Goal: Navigation & Orientation: Find specific page/section

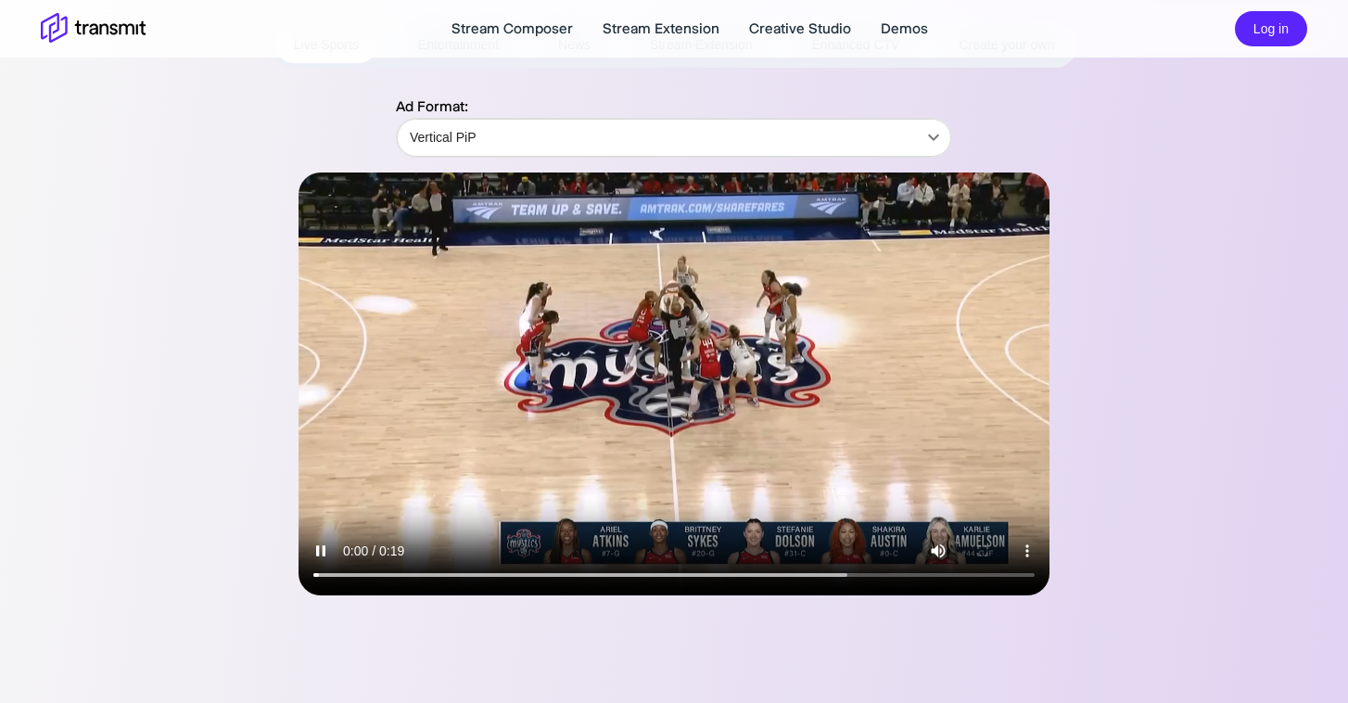
scroll to position [183, 0]
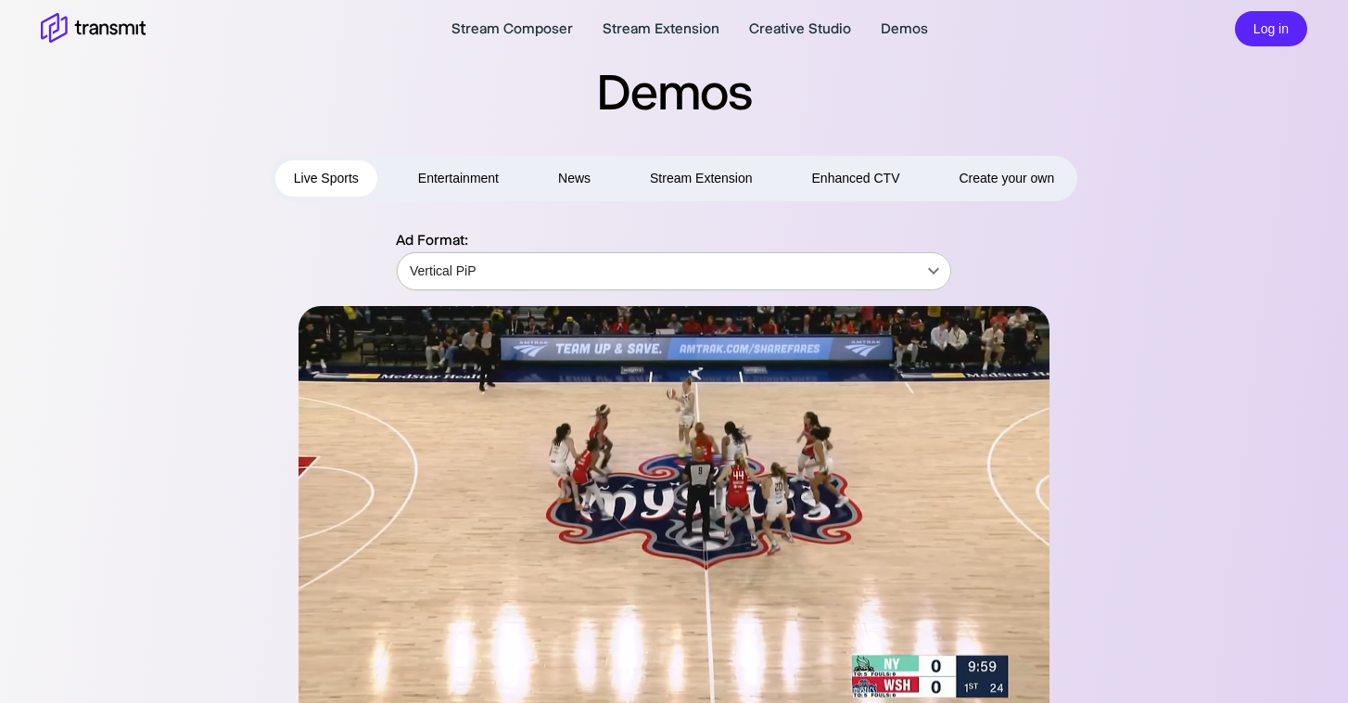
click at [560, 267] on body "Stream Composer Stream Extension Creative Studio Demos Log in Demos Live Sports…" at bounding box center [674, 351] width 1348 height 703
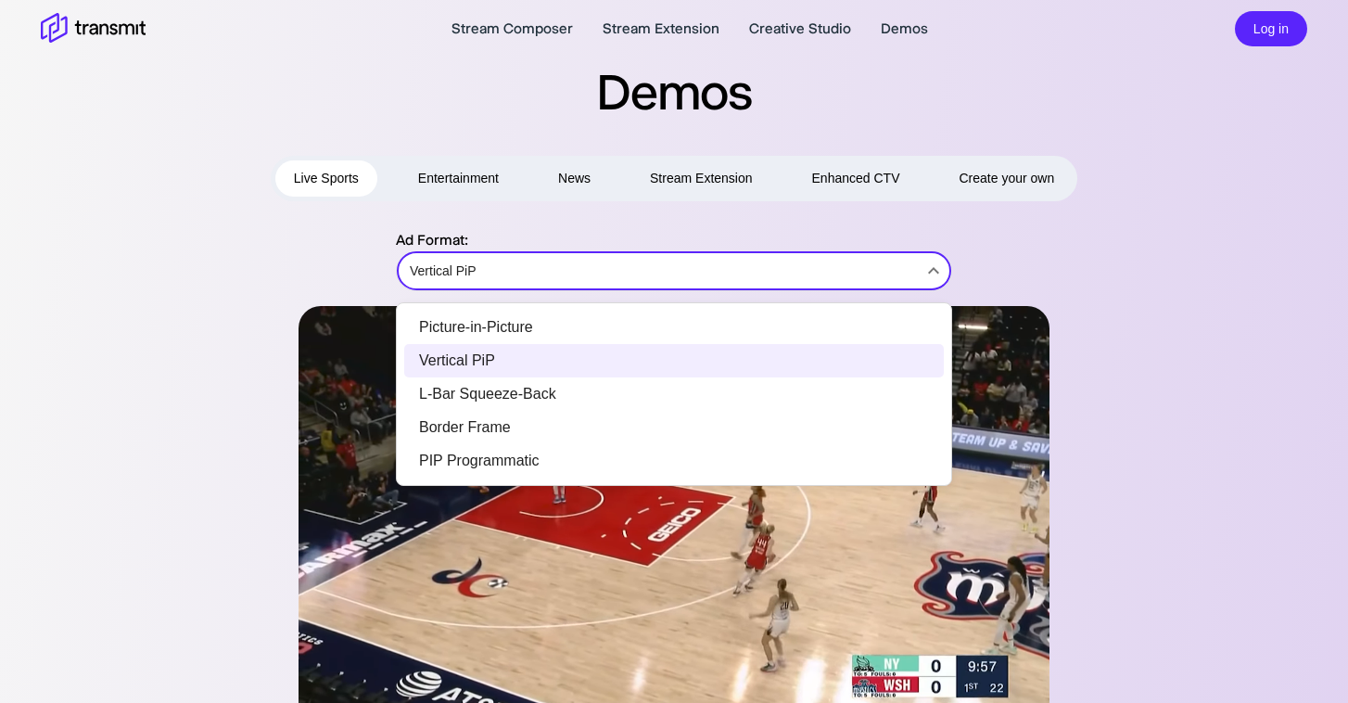
click at [550, 421] on li "Border Frame" at bounding box center [674, 427] width 540 height 33
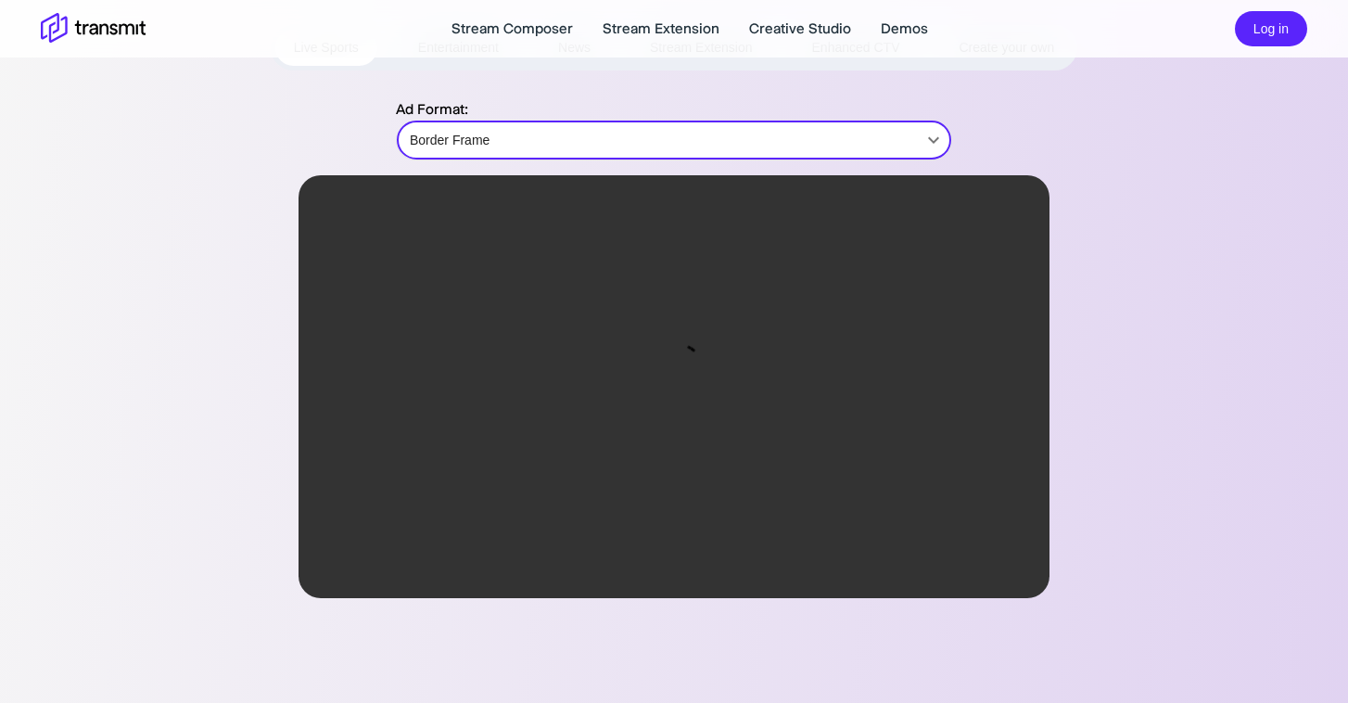
scroll to position [115, 0]
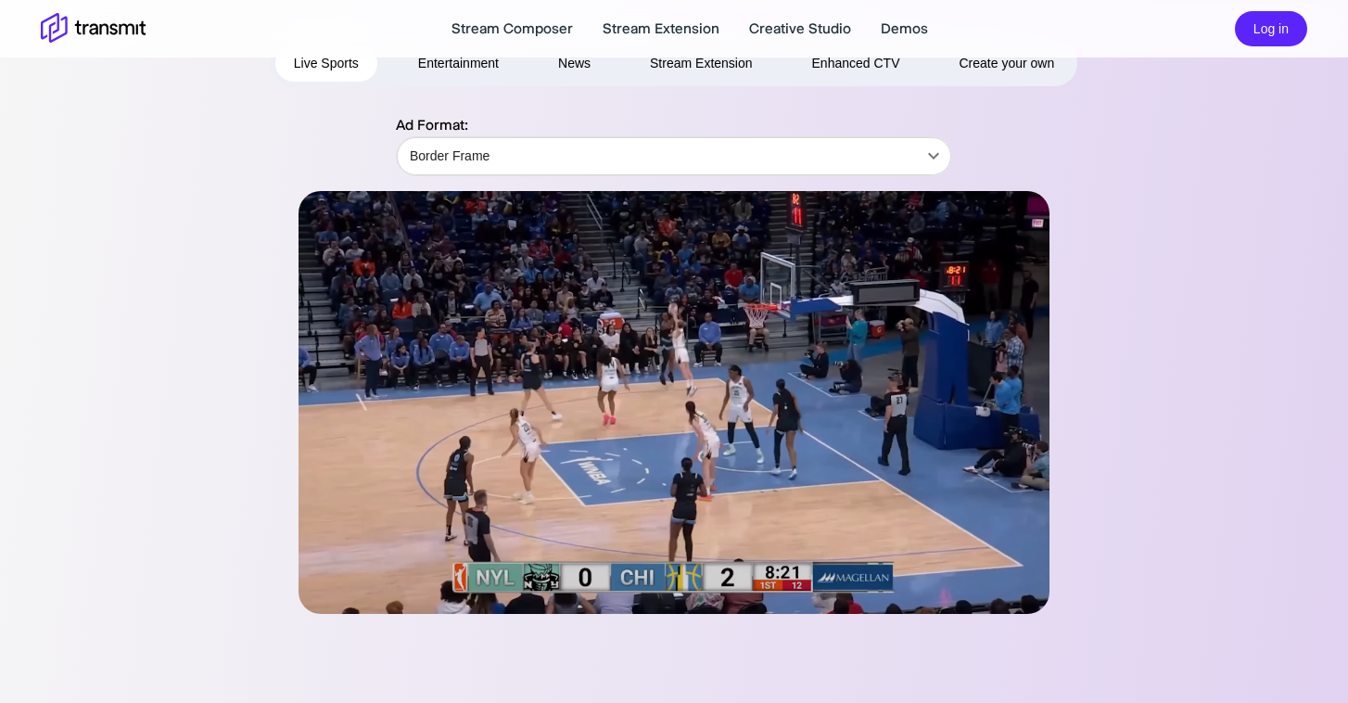
type input "Vertical PiP"
